Goal: Transaction & Acquisition: Purchase product/service

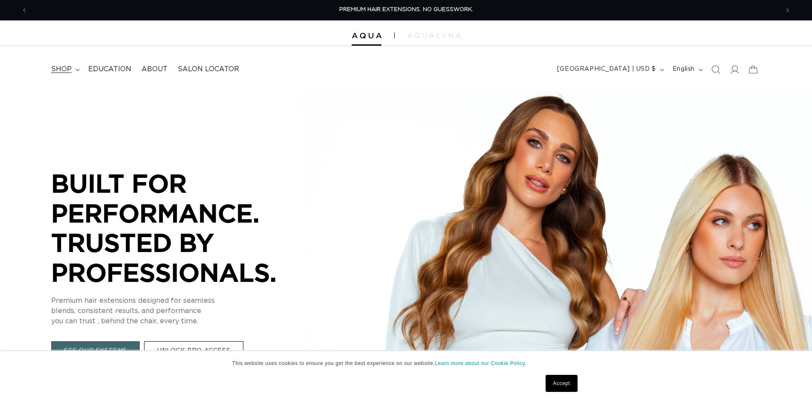
click at [69, 69] on span "shop" at bounding box center [61, 69] width 20 height 9
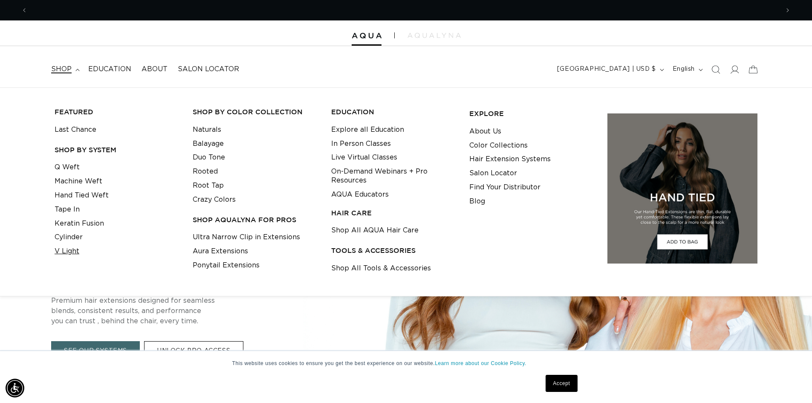
scroll to position [0, 752]
click at [67, 251] on link "V Light" at bounding box center [67, 251] width 25 height 14
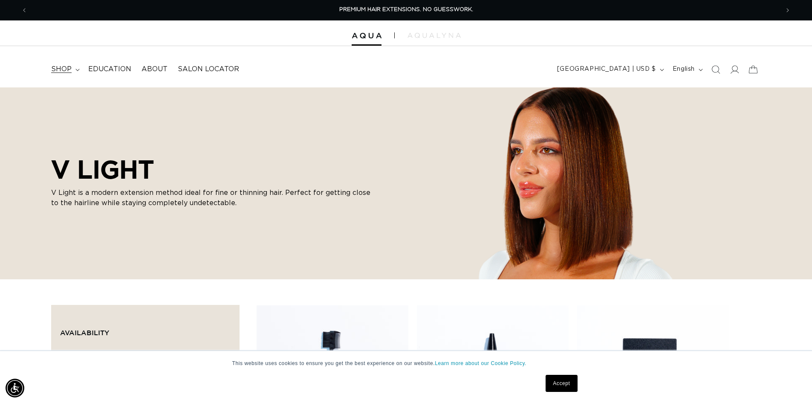
click at [78, 69] on icon at bounding box center [77, 70] width 4 height 3
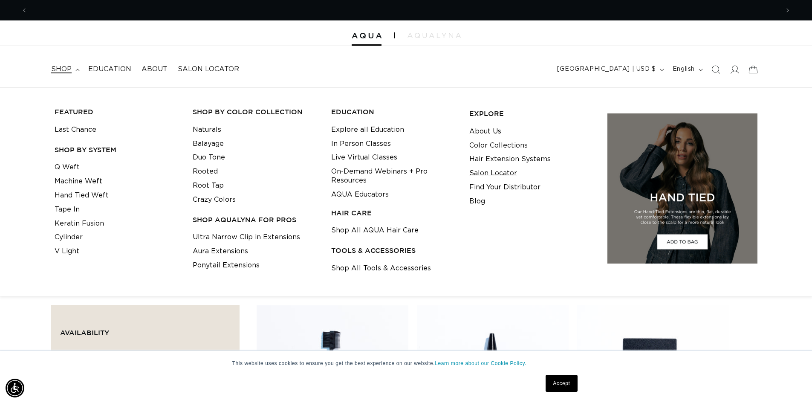
scroll to position [0, 752]
